Goal: Register for event/course

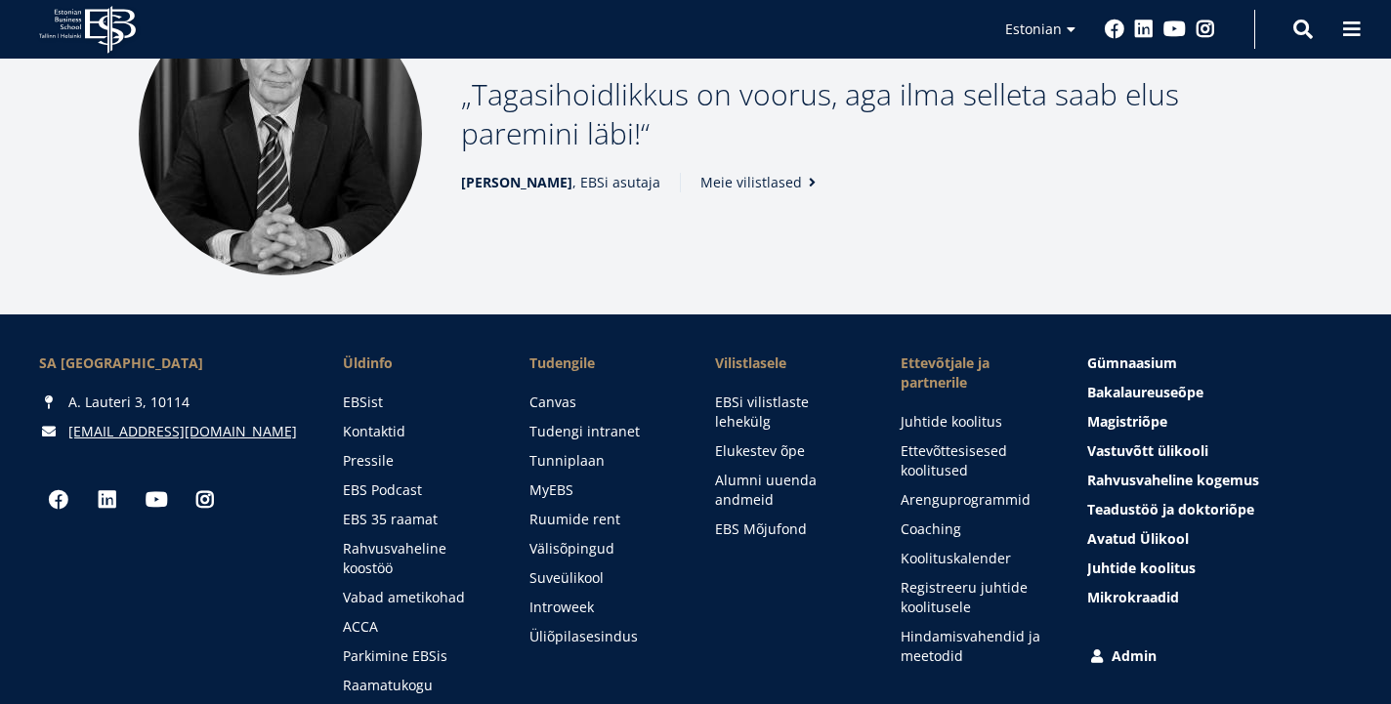
scroll to position [2495, 0]
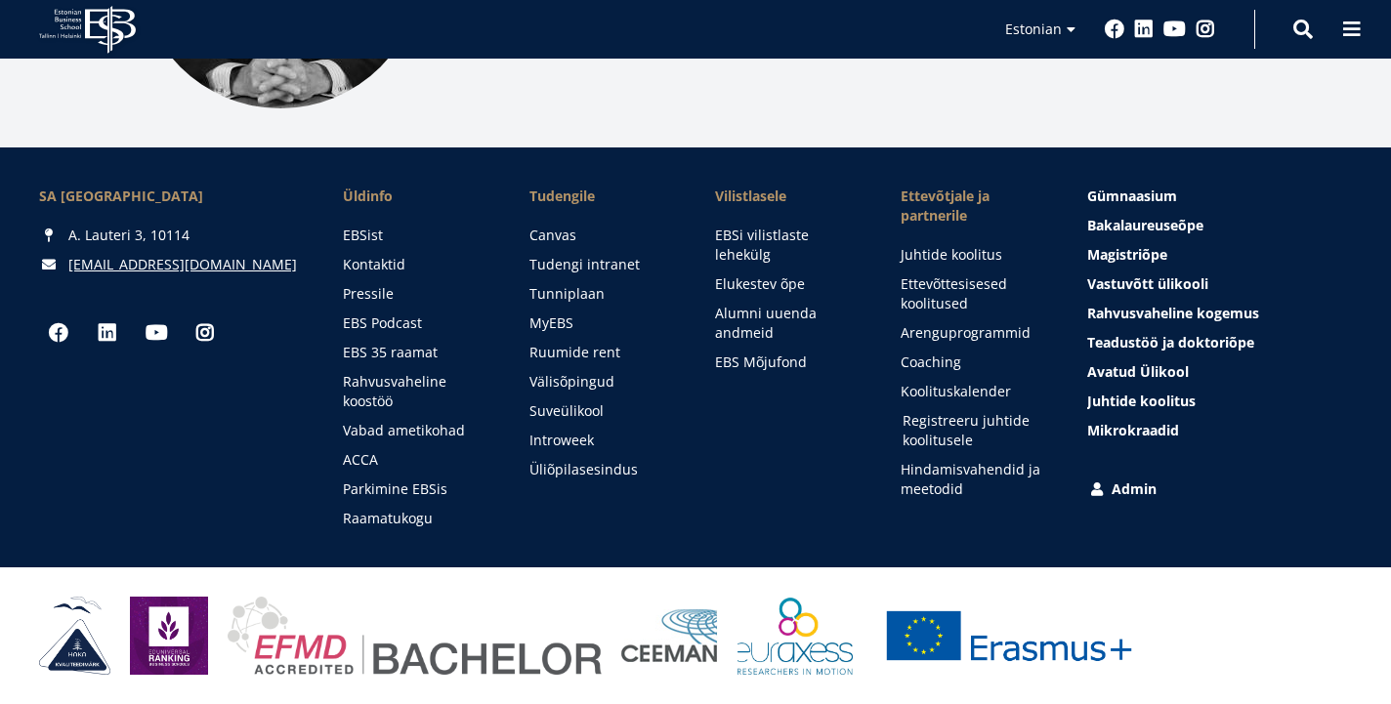
click at [952, 423] on link "Registreeru juhtide koolitusele" at bounding box center [975, 430] width 146 height 39
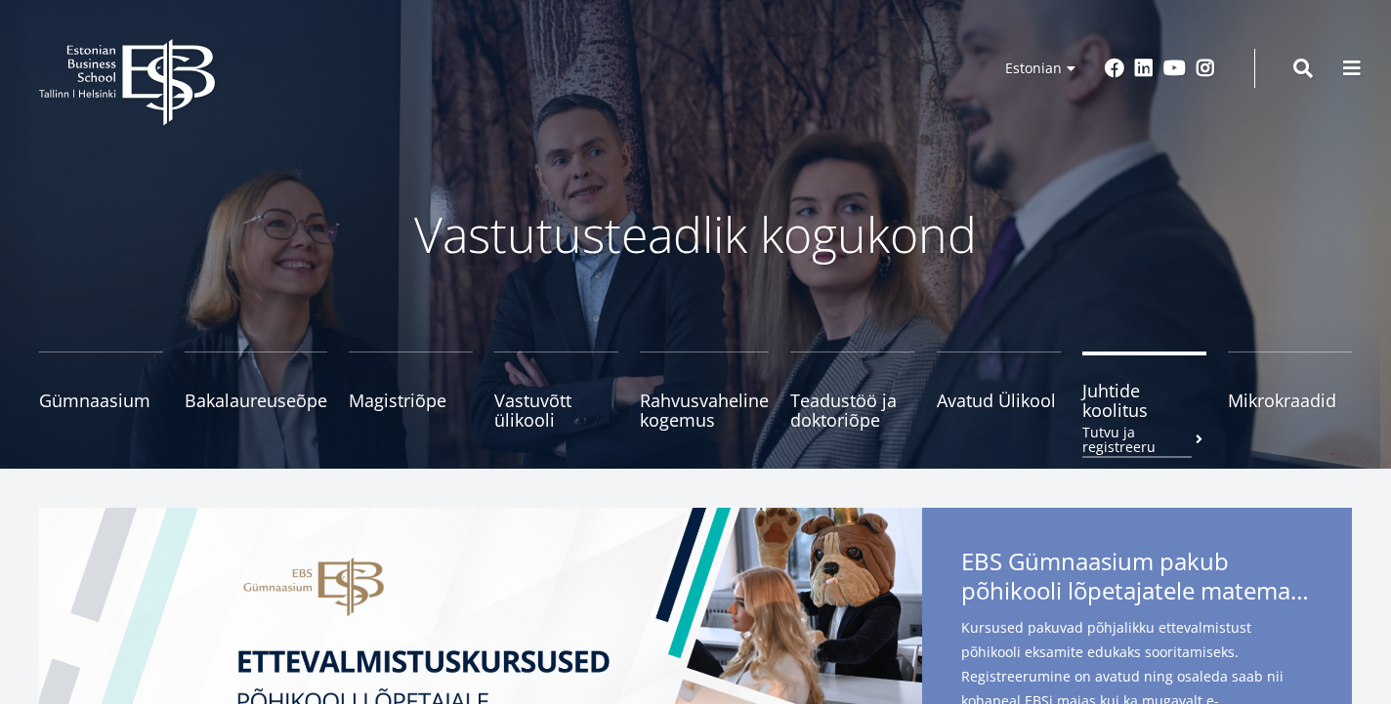
click at [1119, 416] on span "Juhtide koolitus Tutvu ja registreeru" at bounding box center [1144, 400] width 124 height 39
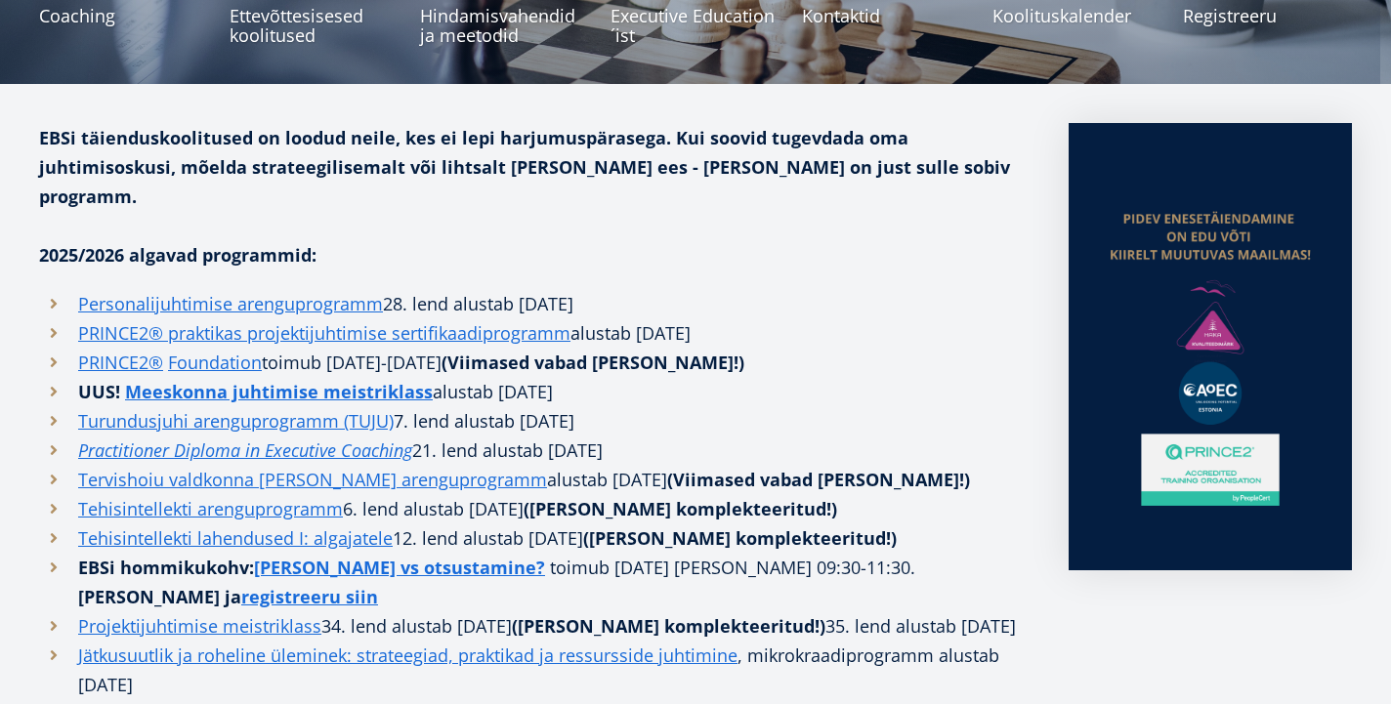
scroll to position [395, 0]
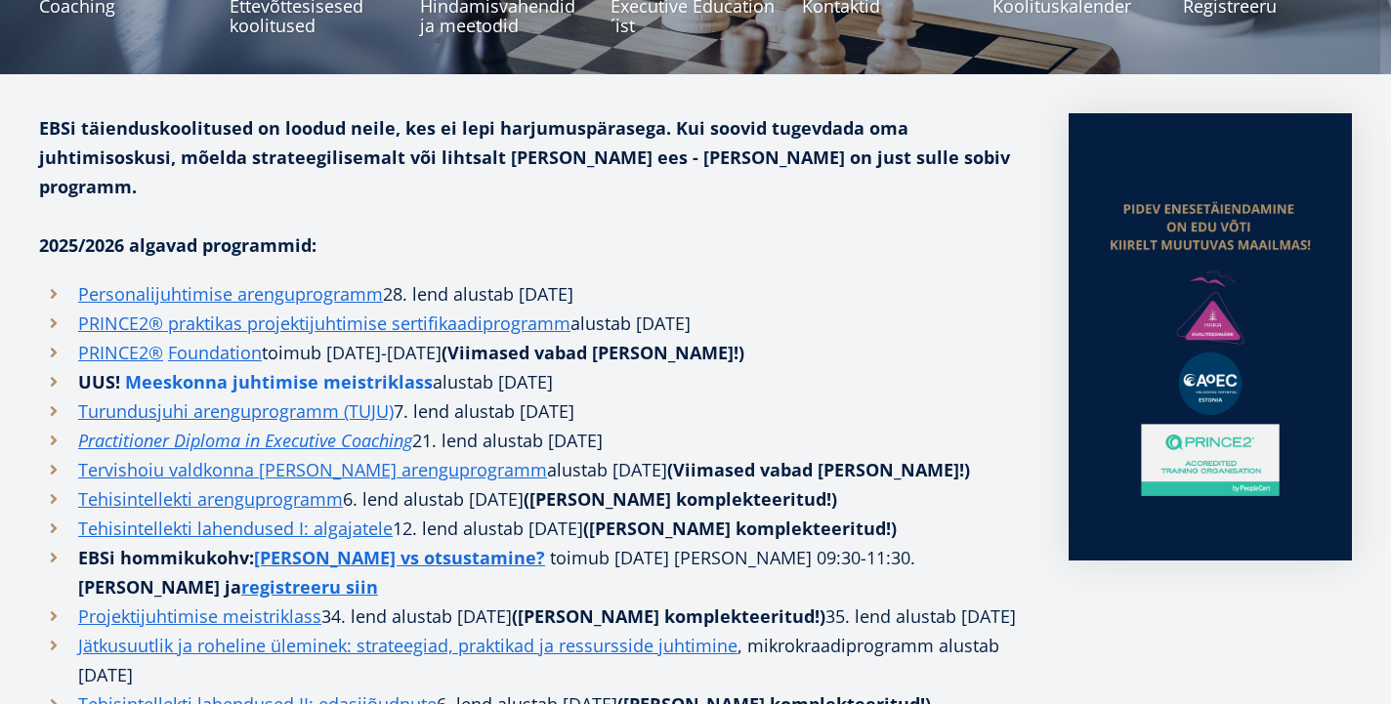
click at [198, 370] on strong "Meeskonna juhtimise meistriklass" at bounding box center [279, 381] width 308 height 23
